Goal: Task Accomplishment & Management: Use online tool/utility

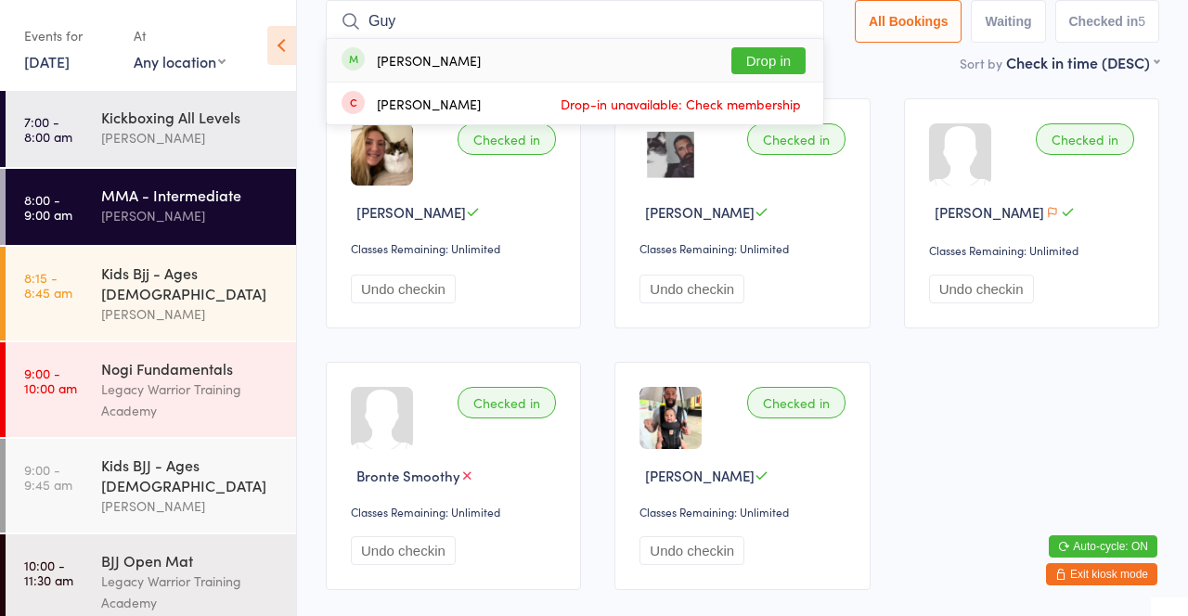
type input "Guy"
click at [432, 71] on div "[PERSON_NAME] Drop in" at bounding box center [575, 60] width 497 height 43
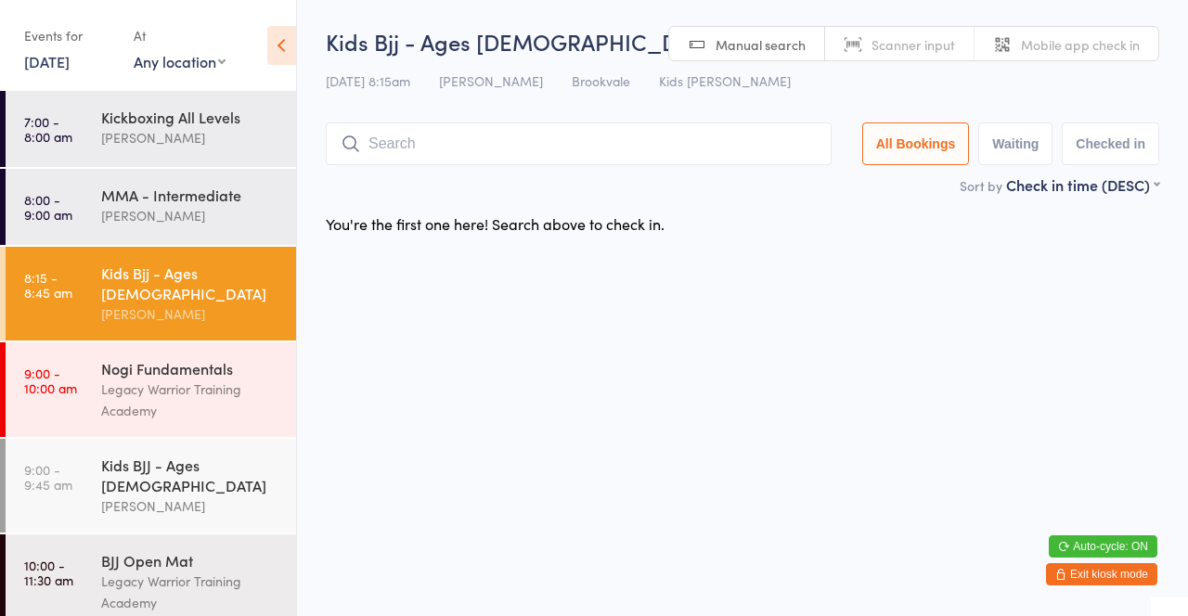
click at [382, 146] on input "search" at bounding box center [579, 144] width 506 height 43
type input "Elk"
click at [796, 194] on button "Drop in" at bounding box center [776, 183] width 74 height 27
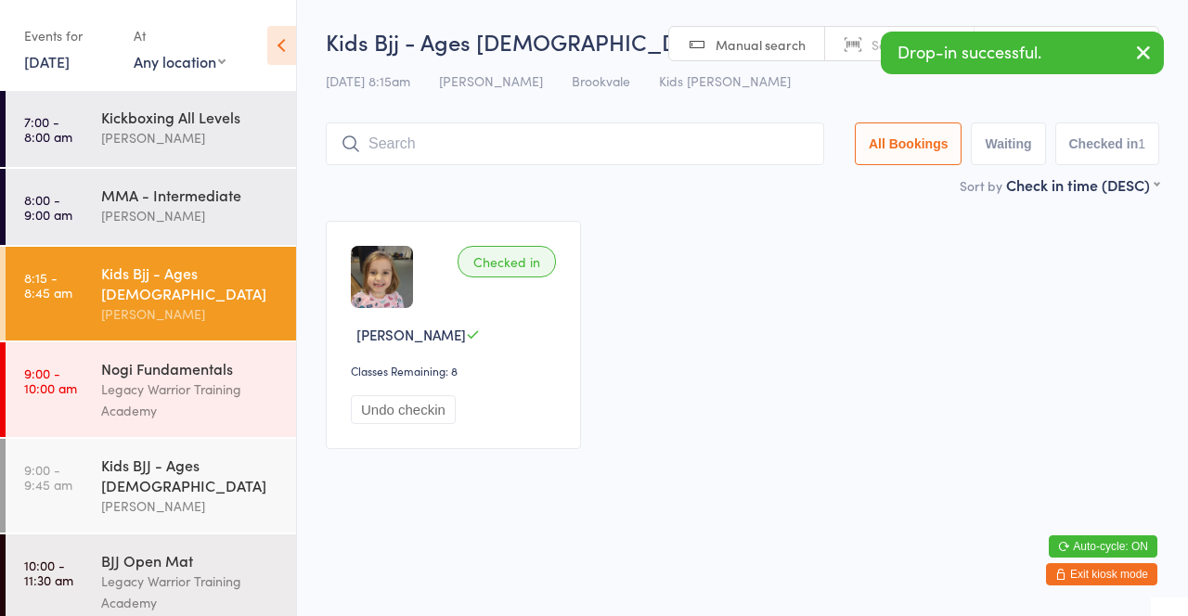
click at [659, 199] on main "Kids Bjj - Ages [DEMOGRAPHIC_DATA] Check-in [DATE] 8:15am [PERSON_NAME] Brookva…" at bounding box center [743, 246] width 834 height 440
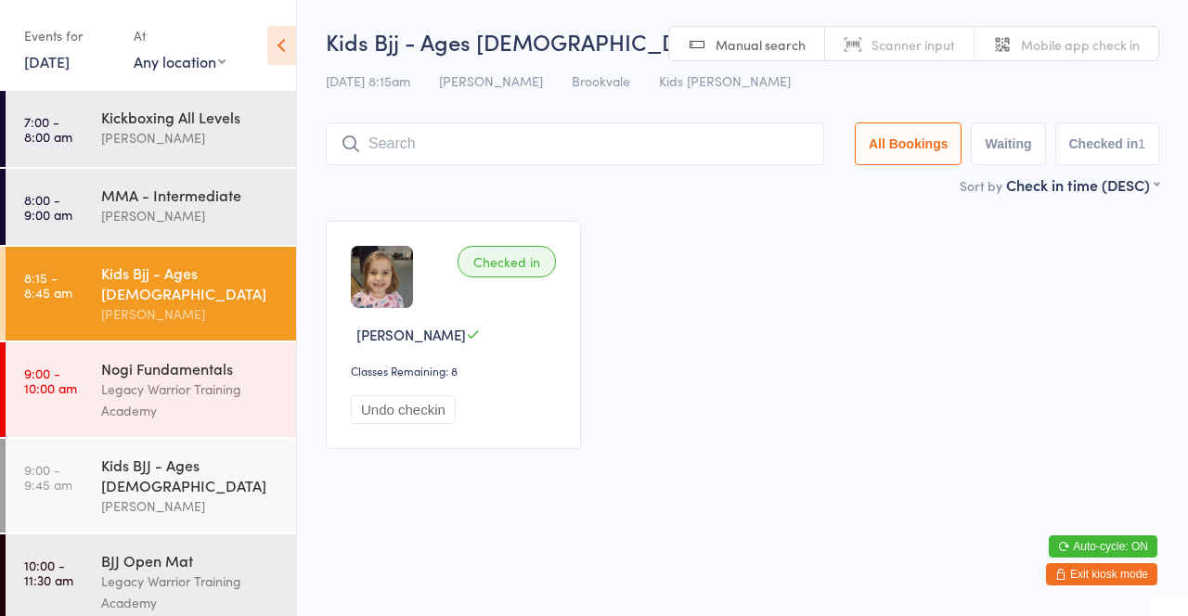
click at [221, 219] on div "[PERSON_NAME]" at bounding box center [190, 215] width 179 height 21
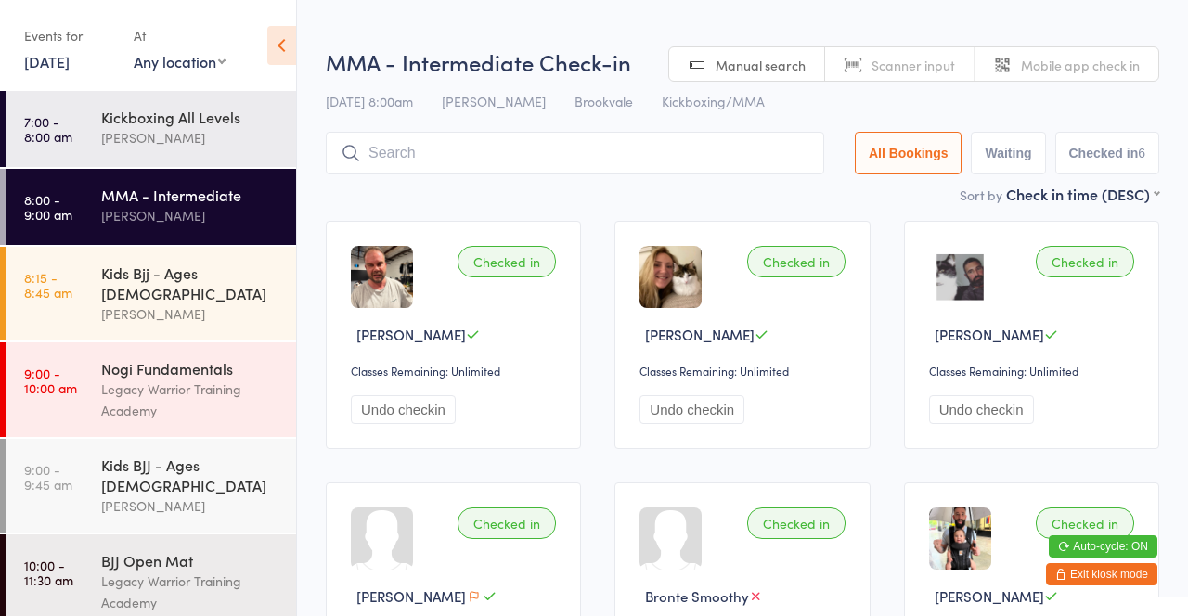
click at [482, 158] on input "search" at bounding box center [575, 153] width 498 height 43
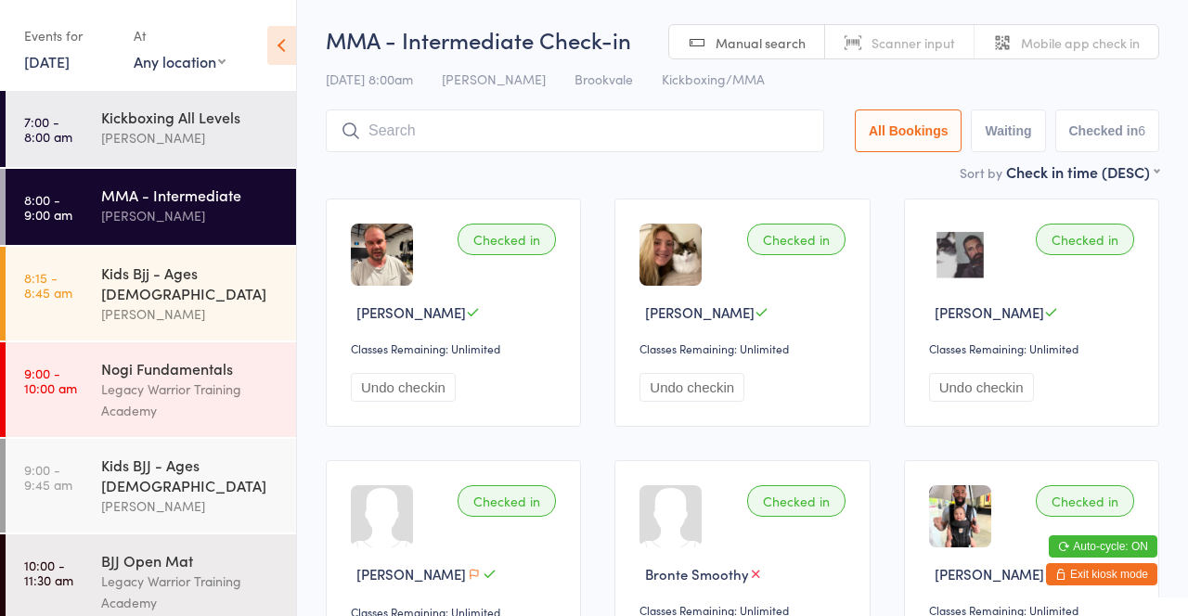
scroll to position [132, 0]
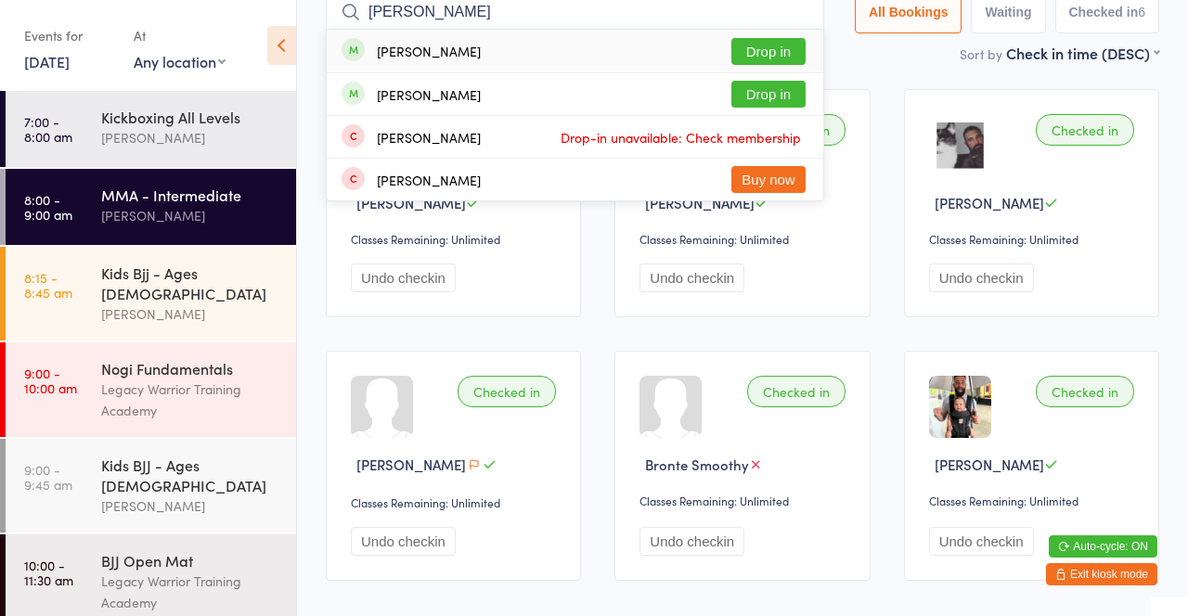
type input "[PERSON_NAME]"
click at [772, 61] on button "Drop in" at bounding box center [768, 51] width 74 height 27
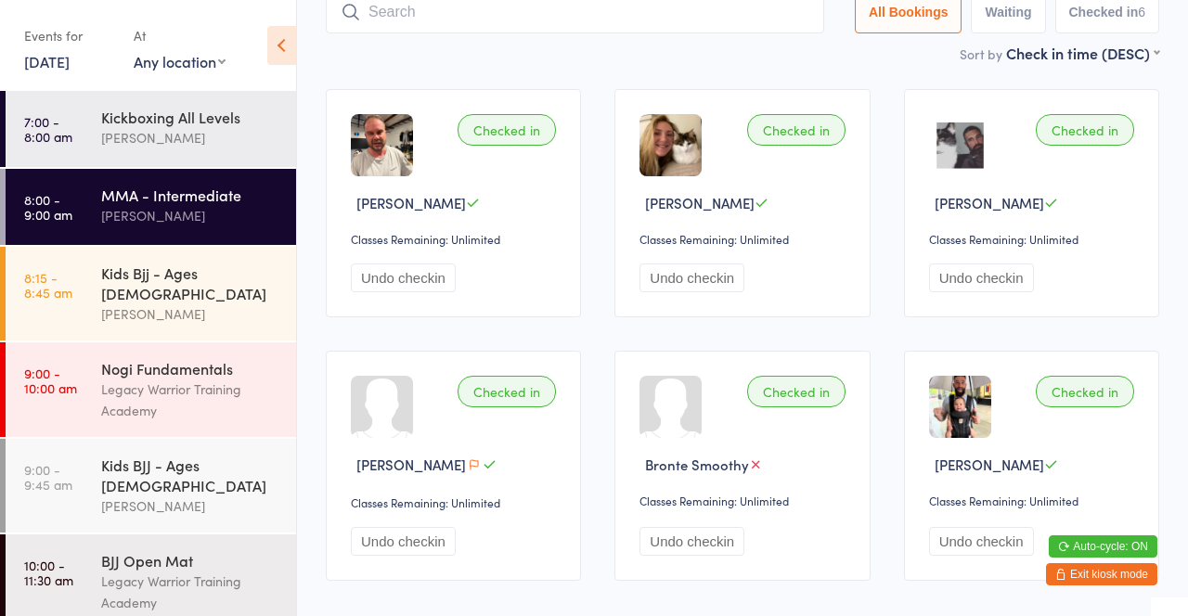
scroll to position [123, 0]
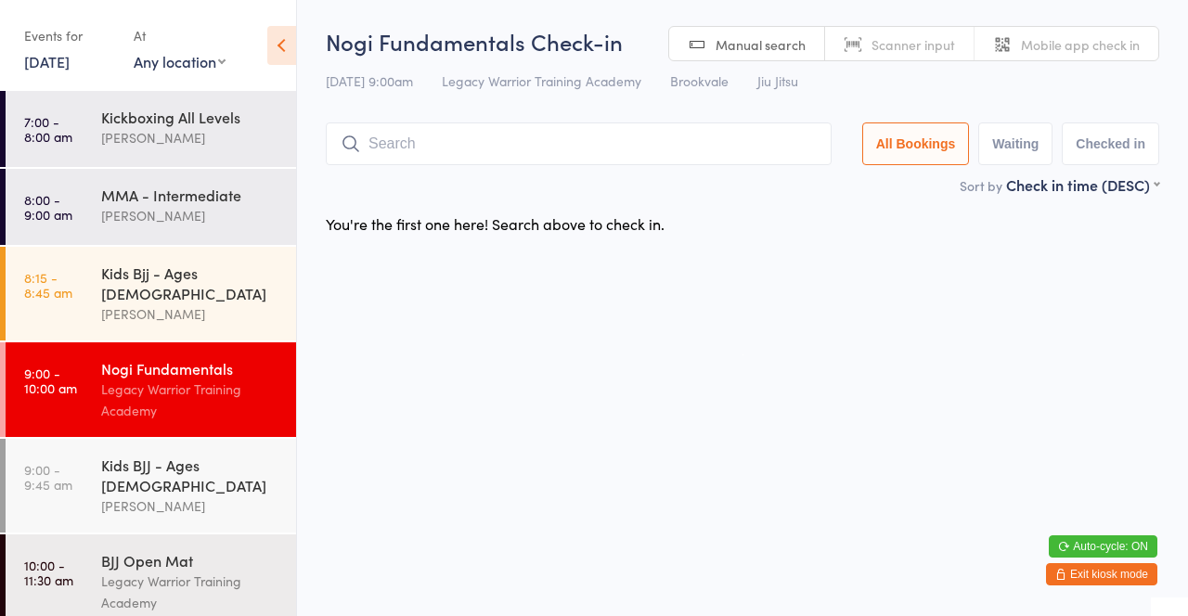
click at [189, 198] on div "MMA - Intermediate" at bounding box center [190, 195] width 179 height 20
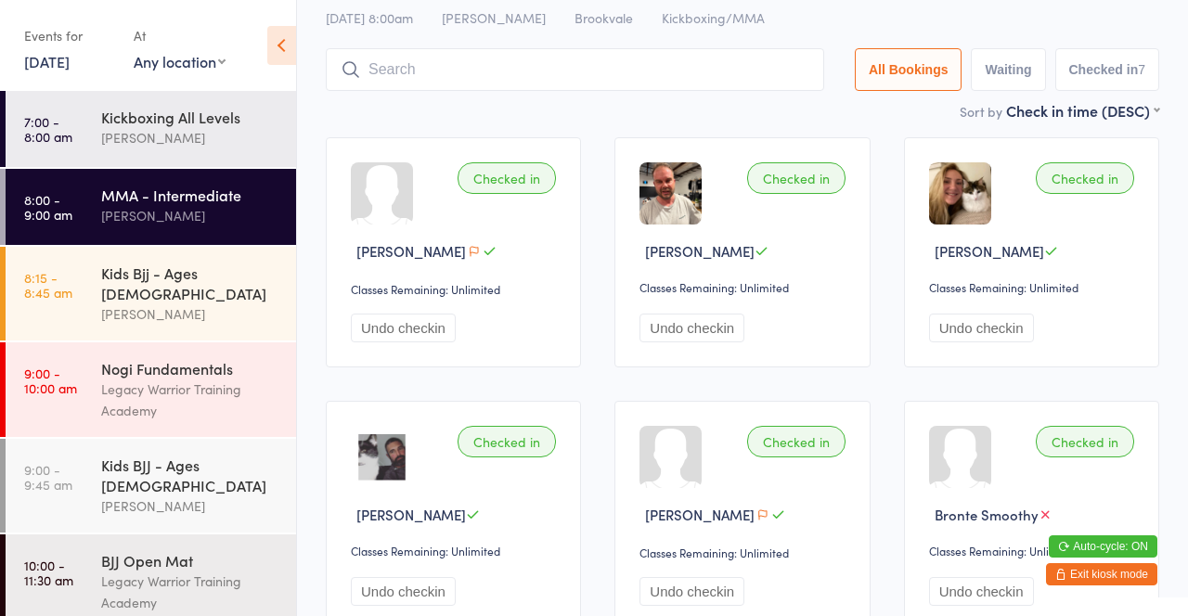
scroll to position [110, 0]
